Goal: Find contact information: Obtain details needed to contact an individual or organization

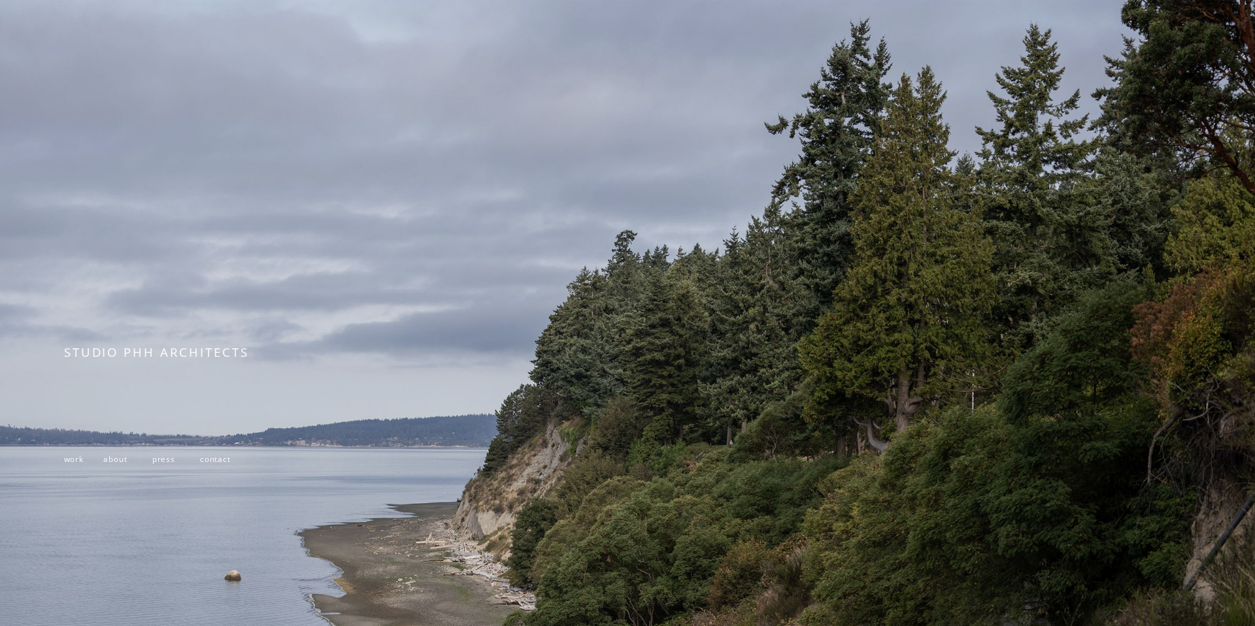
click at [214, 458] on span "contact" at bounding box center [215, 459] width 31 height 10
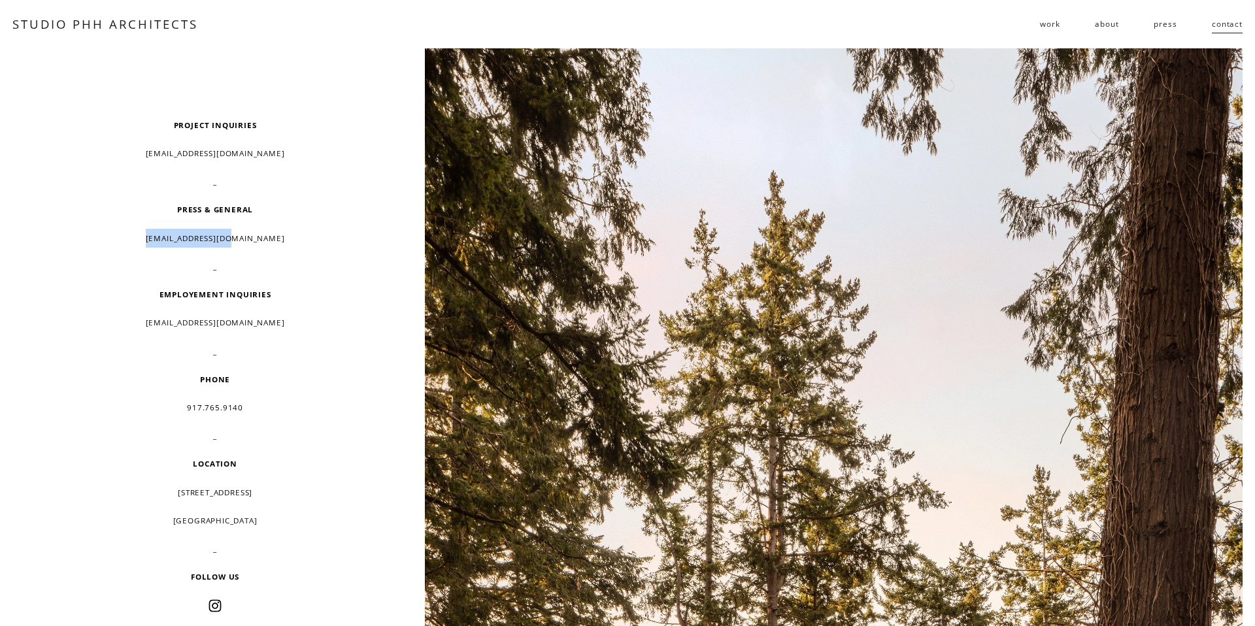
drag, startPoint x: 171, startPoint y: 236, endPoint x: 290, endPoint y: 237, distance: 119.0
click at [290, 237] on p "[EMAIL_ADDRESS][DOMAIN_NAME]" at bounding box center [215, 238] width 302 height 19
copy p "[EMAIL_ADDRESS][DOMAIN_NAME]"
